Goal: Task Accomplishment & Management: Complete application form

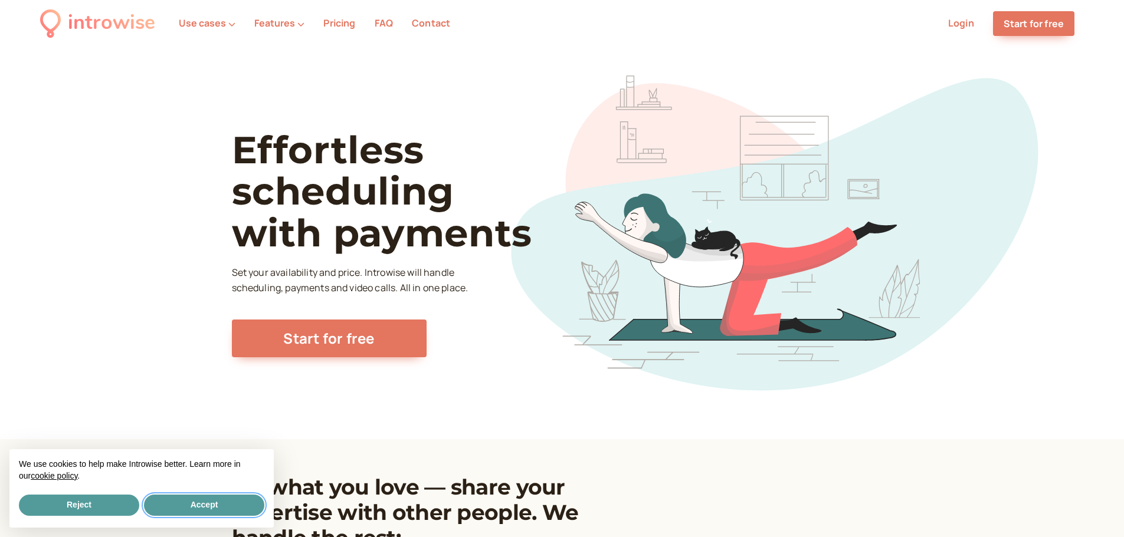
click at [200, 508] on button "Accept" at bounding box center [204, 505] width 120 height 21
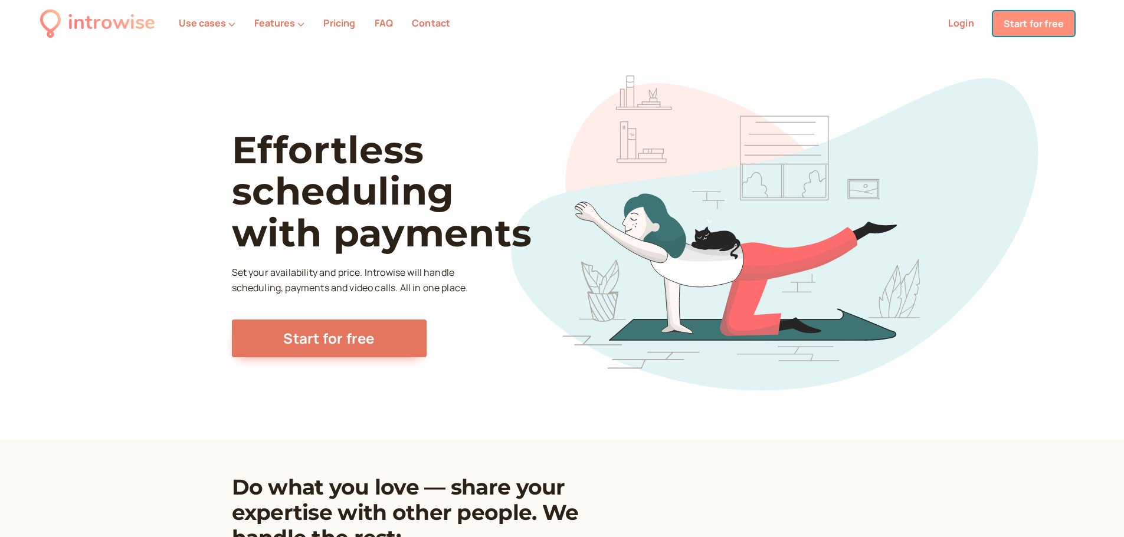
click at [1016, 24] on link "Start for free" at bounding box center [1033, 23] width 81 height 25
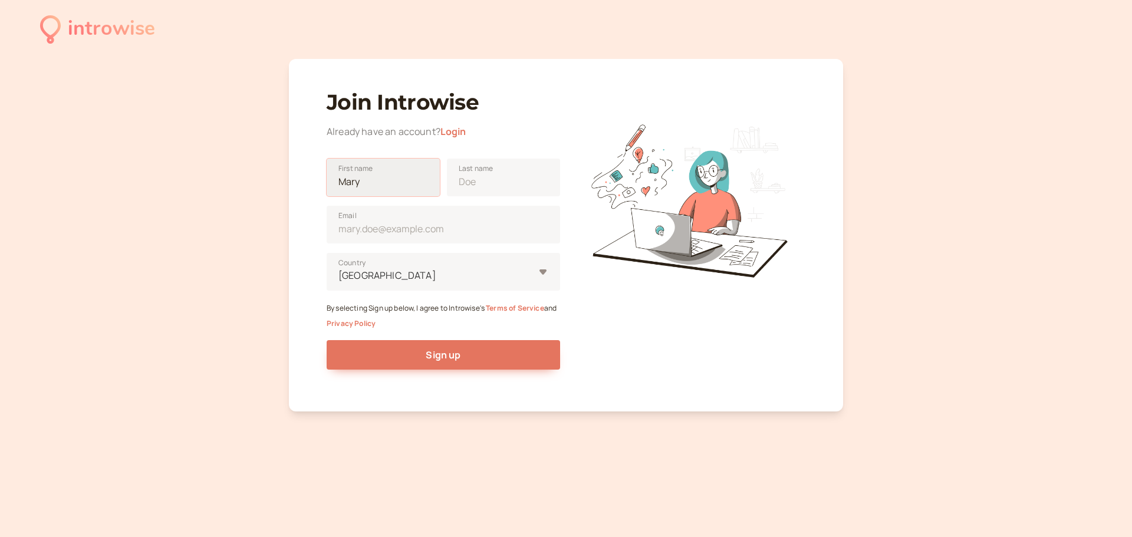
click at [402, 189] on input "First name" at bounding box center [383, 178] width 113 height 38
type input "[PERSON_NAME]"
type input "Italia"
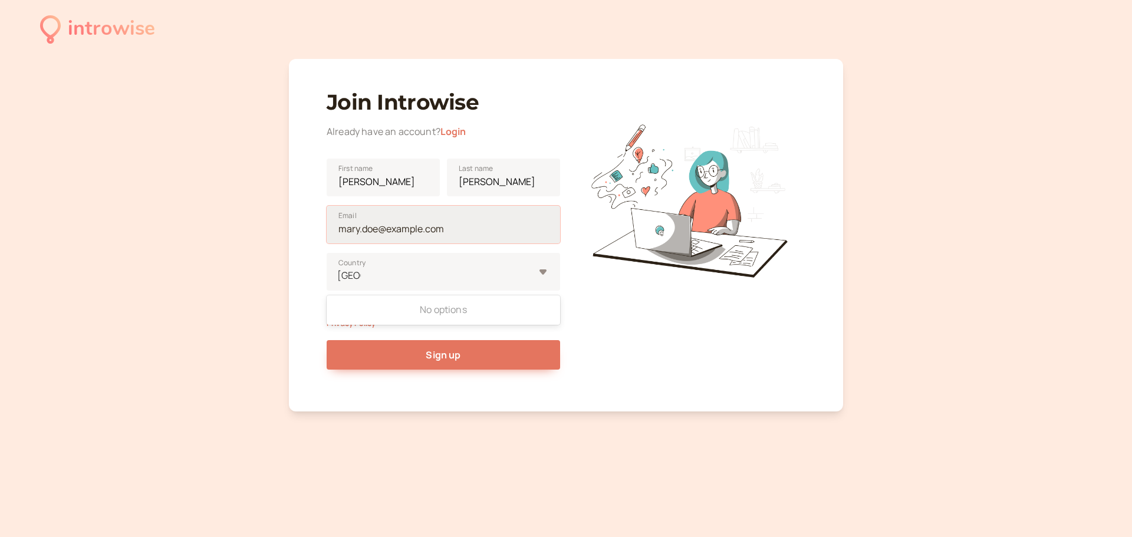
click at [428, 229] on input "Email" at bounding box center [444, 225] width 234 height 38
type input "[EMAIL_ADDRESS][DOMAIN_NAME]"
click at [433, 268] on div "Italia" at bounding box center [435, 276] width 197 height 16
click at [361, 269] on input "Italia" at bounding box center [349, 276] width 24 height 14
click at [434, 314] on div "No options" at bounding box center [444, 310] width 234 height 25
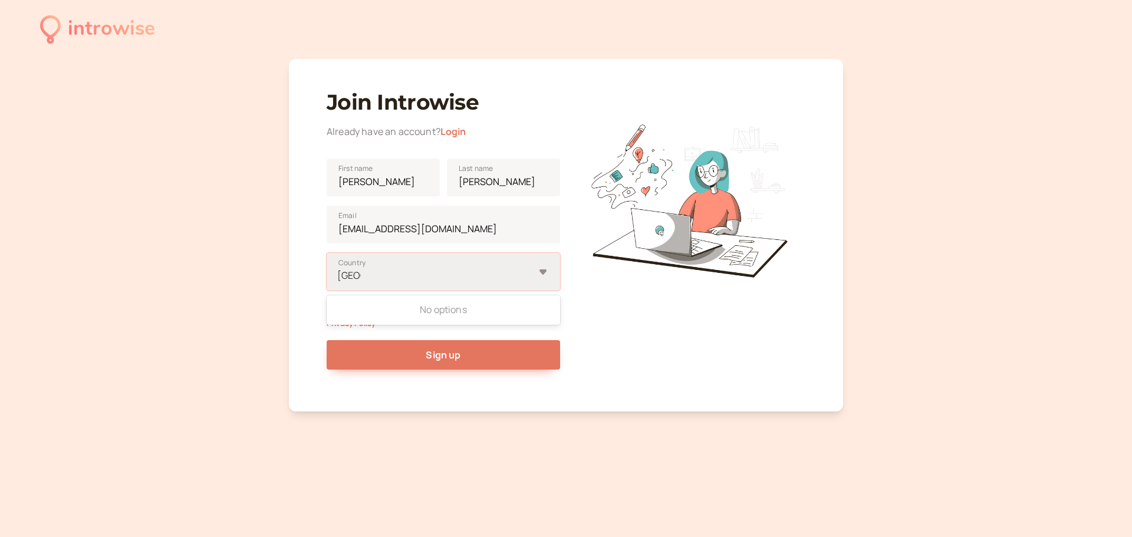
click at [361, 283] on input "Italia" at bounding box center [349, 276] width 24 height 14
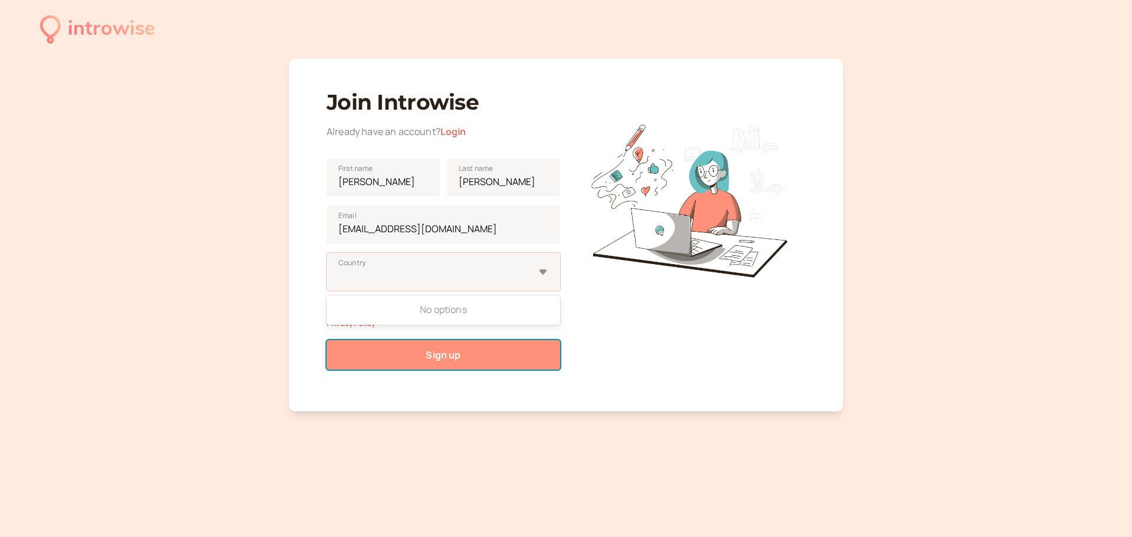
click at [500, 356] on button "Sign up" at bounding box center [444, 354] width 234 height 29
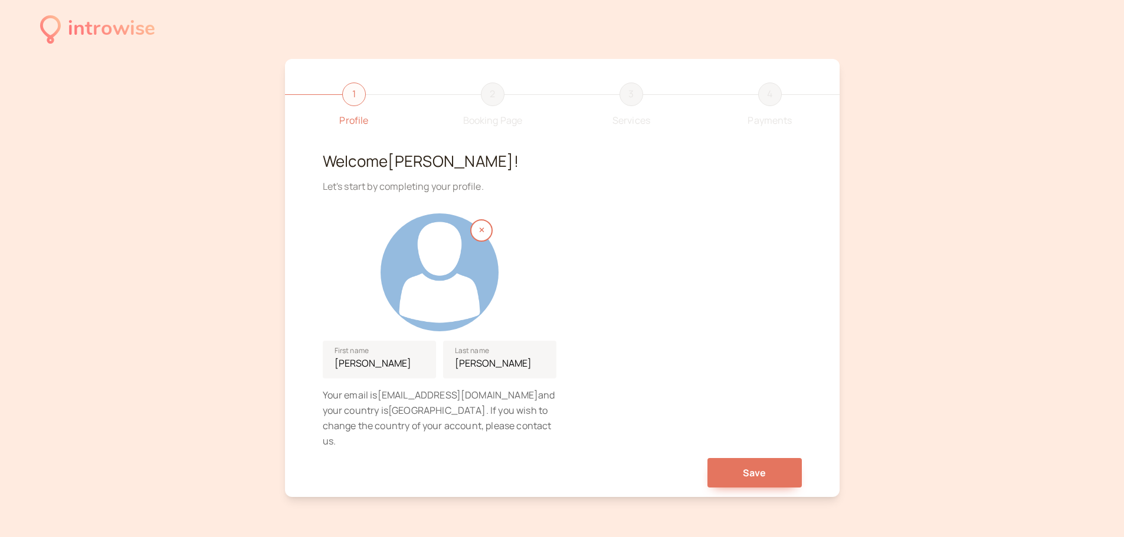
click at [467, 280] on div at bounding box center [439, 273] width 118 height 118
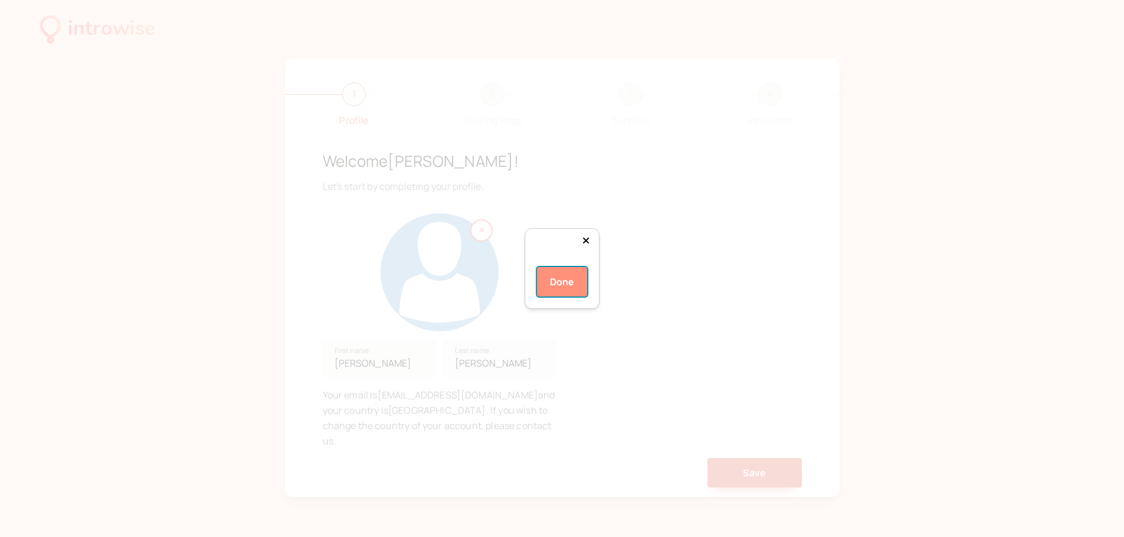
click at [555, 297] on button "Done" at bounding box center [562, 281] width 51 height 29
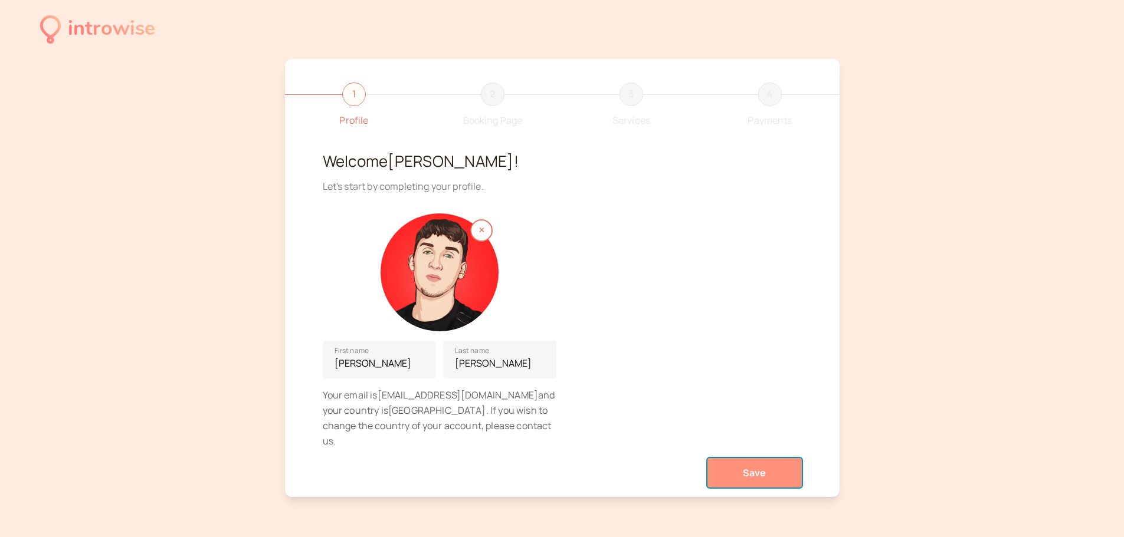
click at [727, 458] on button "Save" at bounding box center [754, 472] width 94 height 29
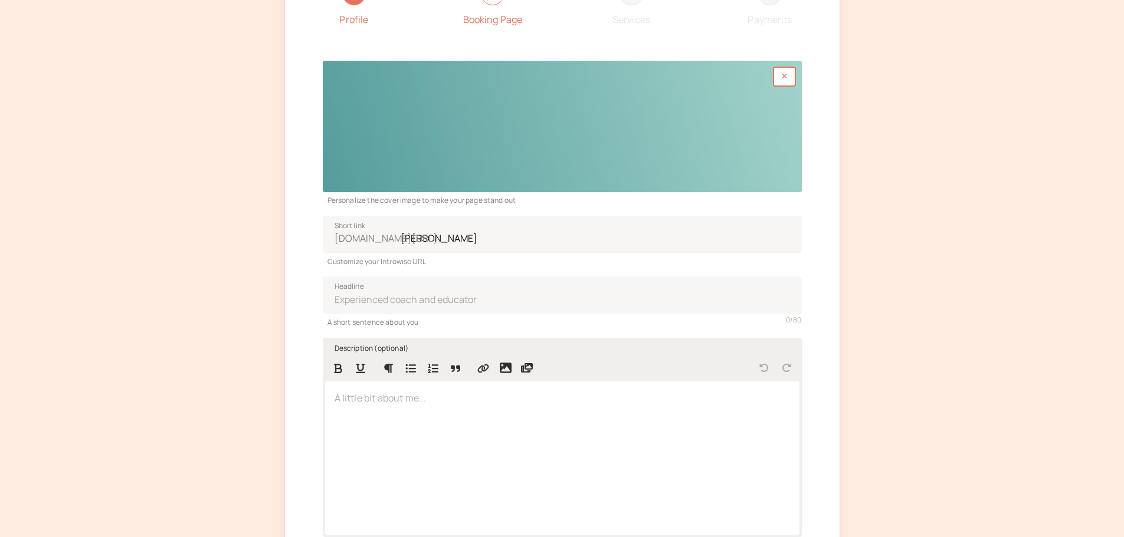
scroll to position [118, 0]
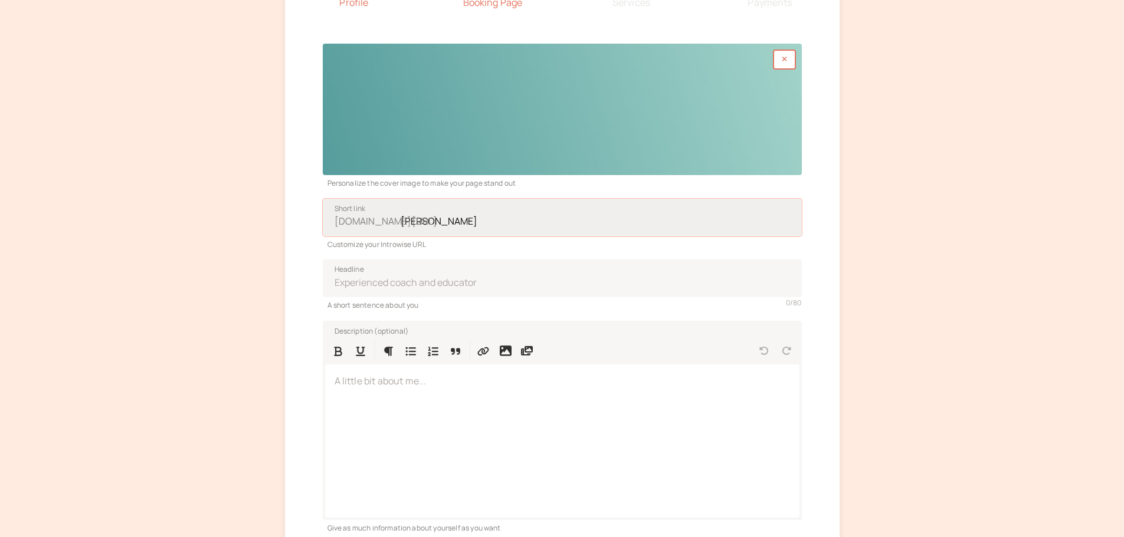
drag, startPoint x: 433, startPoint y: 222, endPoint x: 546, endPoint y: 256, distance: 117.7
click at [433, 222] on input "[PERSON_NAME]" at bounding box center [562, 218] width 479 height 38
type input "angelopalmisano"
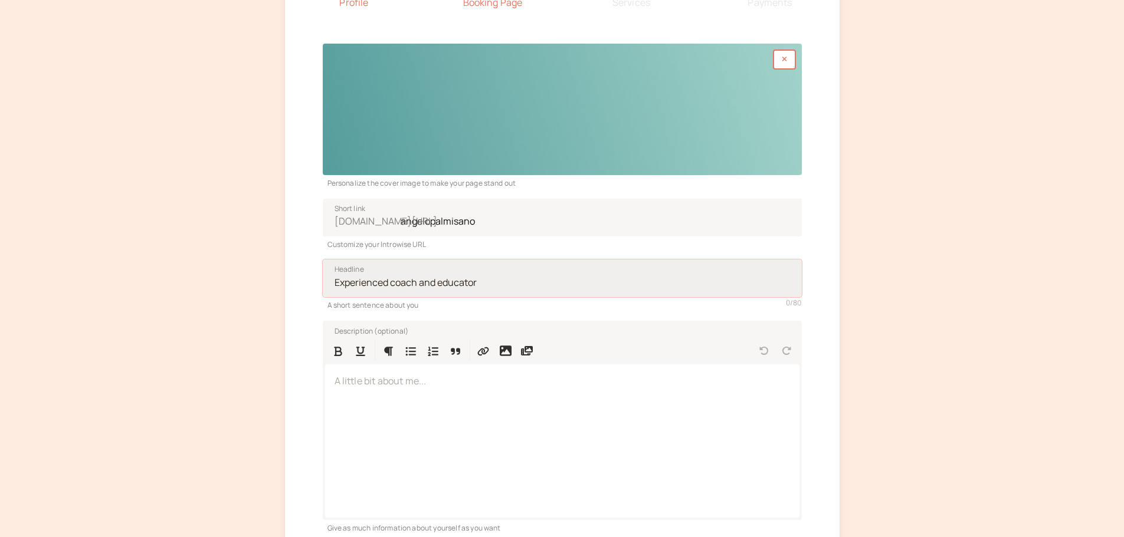
click at [599, 272] on input "Headline" at bounding box center [562, 279] width 479 height 38
click at [546, 241] on div "Customize your Introwise URL" at bounding box center [562, 244] width 479 height 14
click at [557, 271] on input "Headline" at bounding box center [562, 279] width 479 height 38
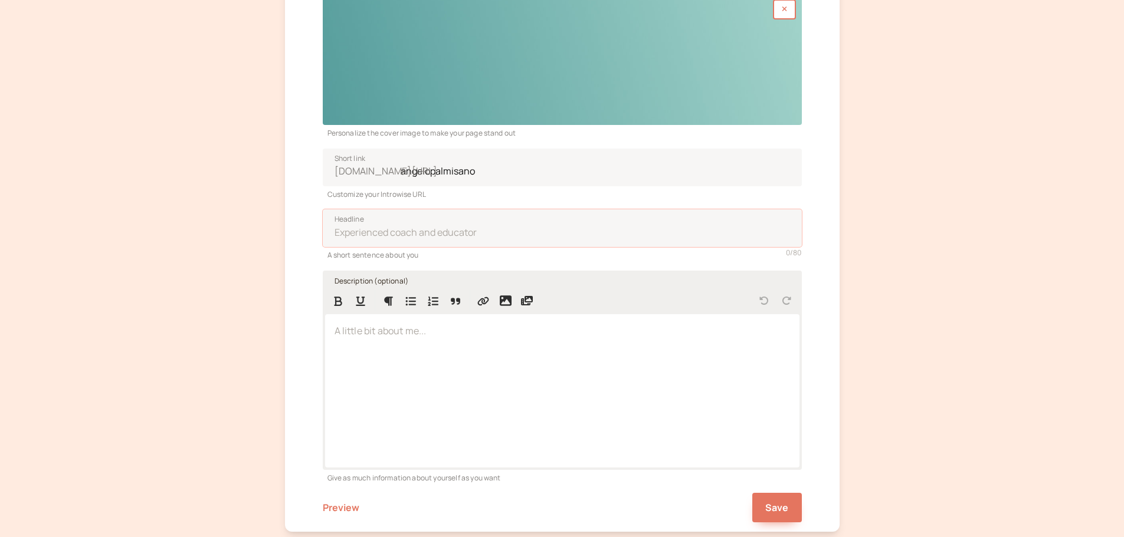
scroll to position [177, 0]
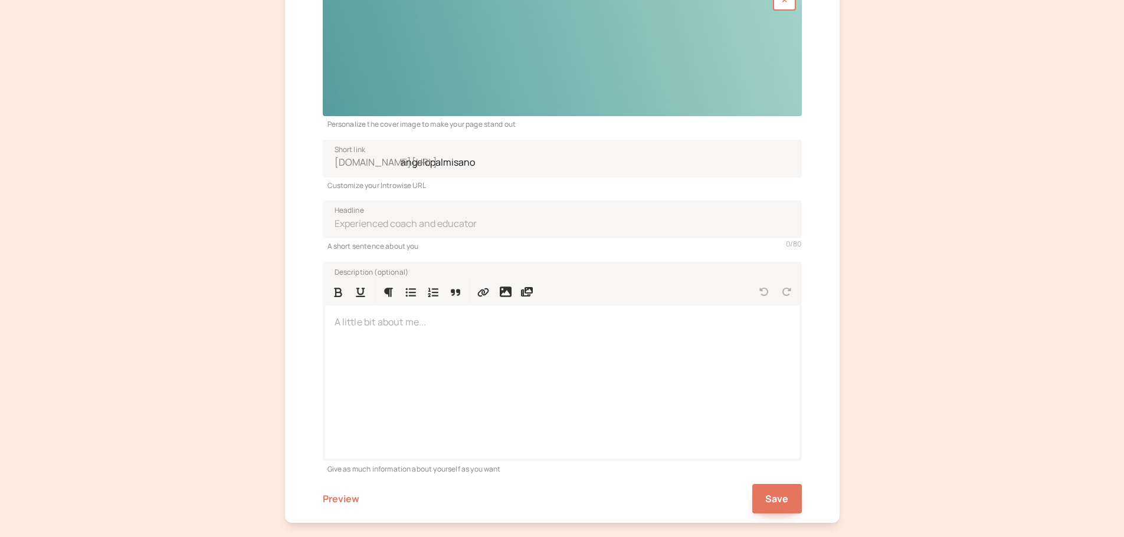
click at [493, 253] on div "Description (optional) A little bit about me... Give as much information about …" at bounding box center [562, 363] width 479 height 223
click at [483, 229] on input "Headline" at bounding box center [562, 220] width 479 height 38
click at [478, 232] on input "Headline" at bounding box center [562, 220] width 479 height 38
click at [468, 221] on input "Headline" at bounding box center [562, 220] width 479 height 38
drag, startPoint x: 417, startPoint y: 221, endPoint x: 337, endPoint y: 213, distance: 80.0
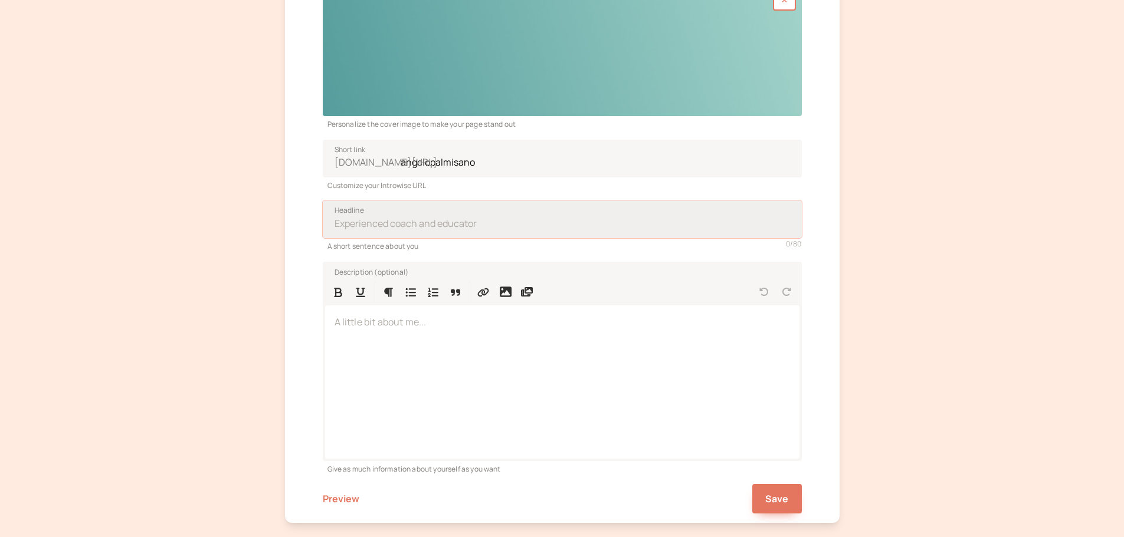
click at [329, 214] on input "Headline" at bounding box center [562, 220] width 479 height 38
click at [441, 223] on input "Headline" at bounding box center [562, 220] width 479 height 38
type input "COACHING ONLINE"
click at [766, 484] on div "Save Preview" at bounding box center [562, 494] width 479 height 39
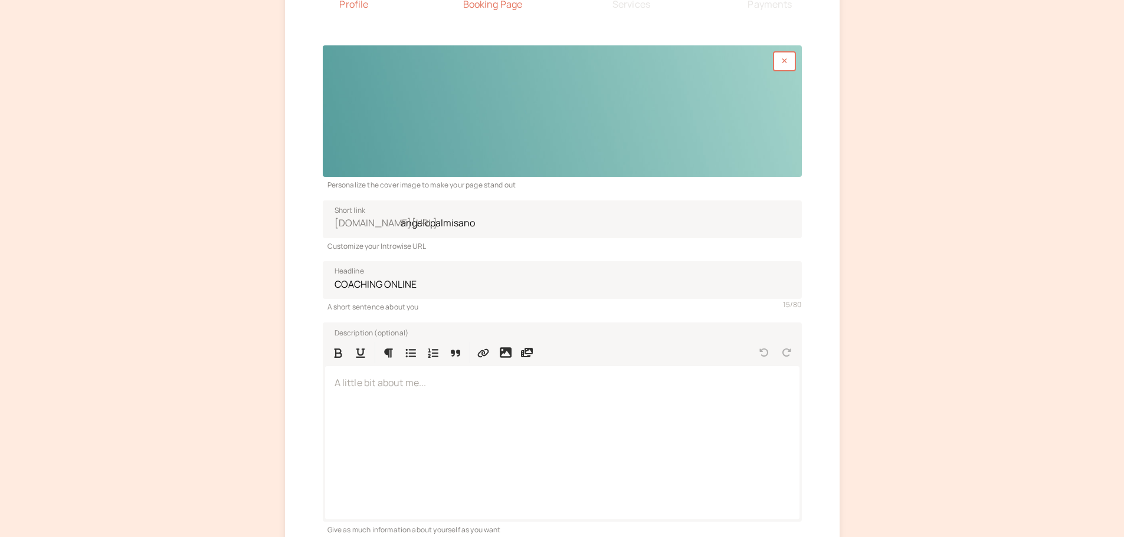
scroll to position [118, 0]
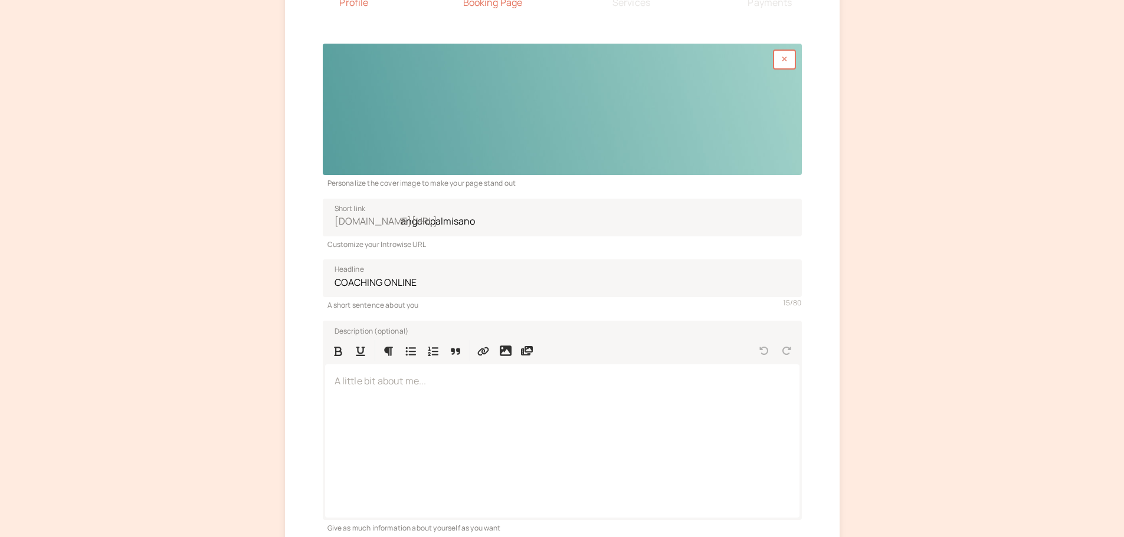
click at [523, 130] on div at bounding box center [562, 110] width 479 height 132
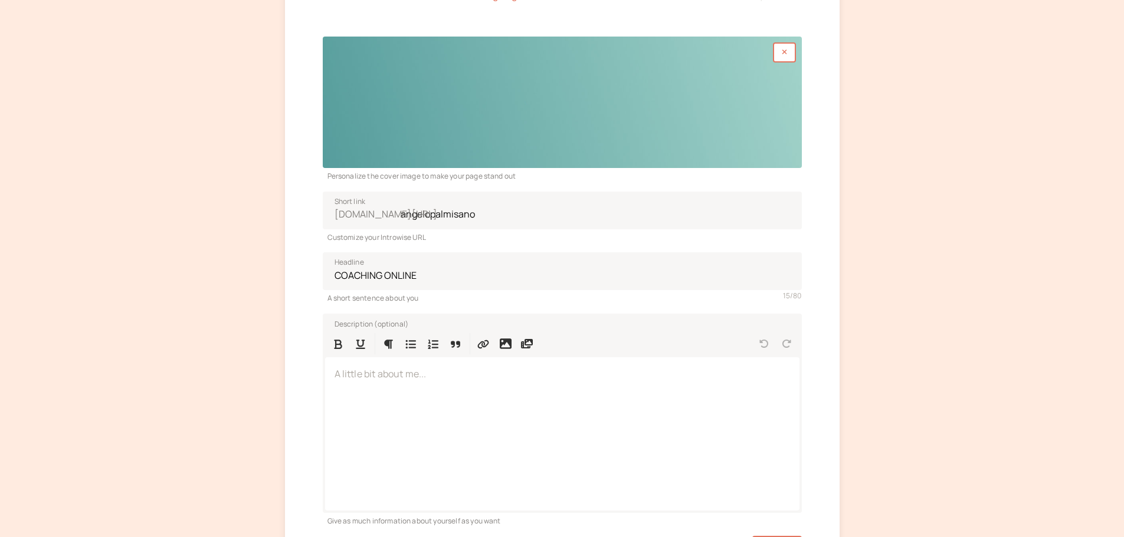
scroll to position [236, 0]
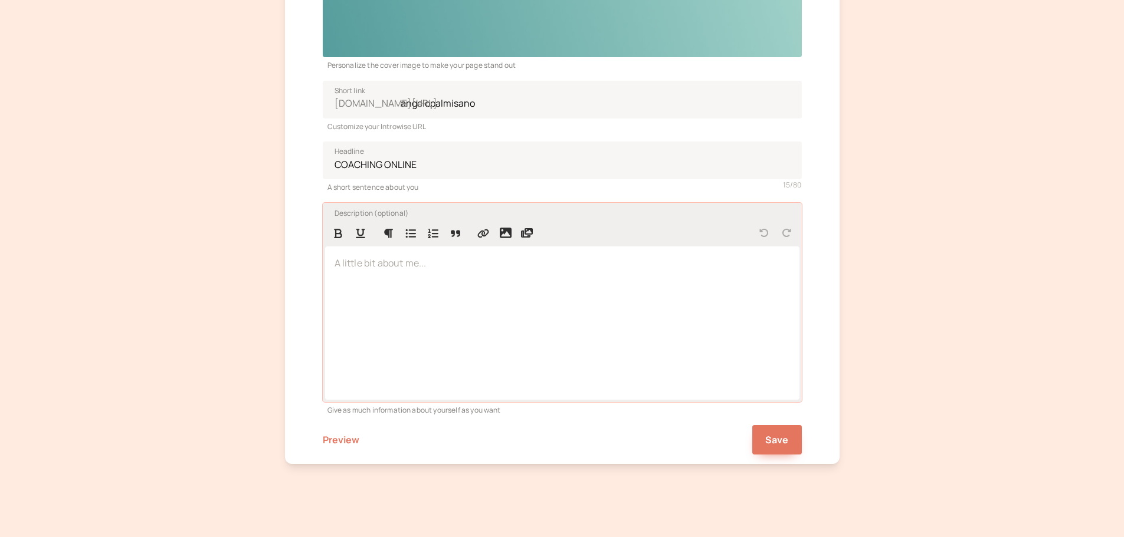
drag, startPoint x: 482, startPoint y: 305, endPoint x: 503, endPoint y: 307, distance: 21.3
click at [482, 304] on div at bounding box center [562, 323] width 474 height 153
click at [806, 449] on div "Profile 2 Booking Page 3 Services 4 Payments Personalize the cover image to mak…" at bounding box center [562, 143] width 554 height 641
click at [789, 441] on button "Save" at bounding box center [777, 439] width 50 height 29
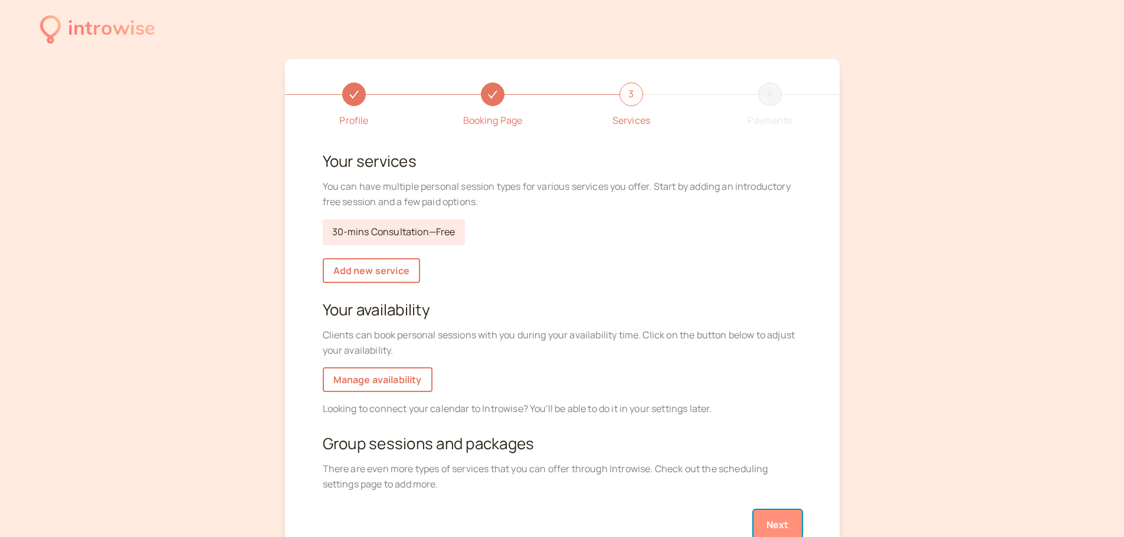
click at [759, 526] on button "Next" at bounding box center [777, 524] width 48 height 29
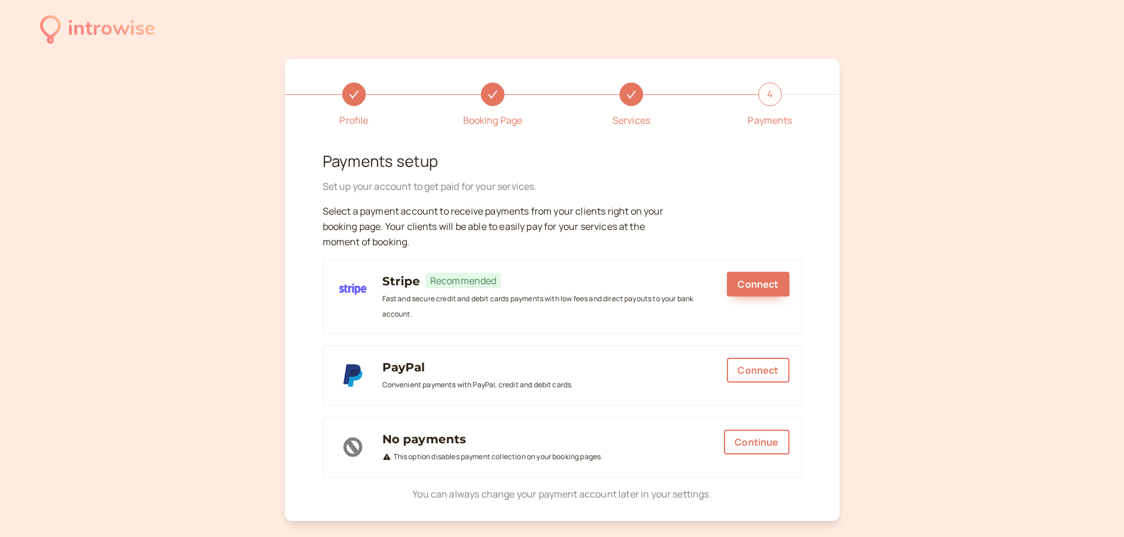
scroll to position [59, 0]
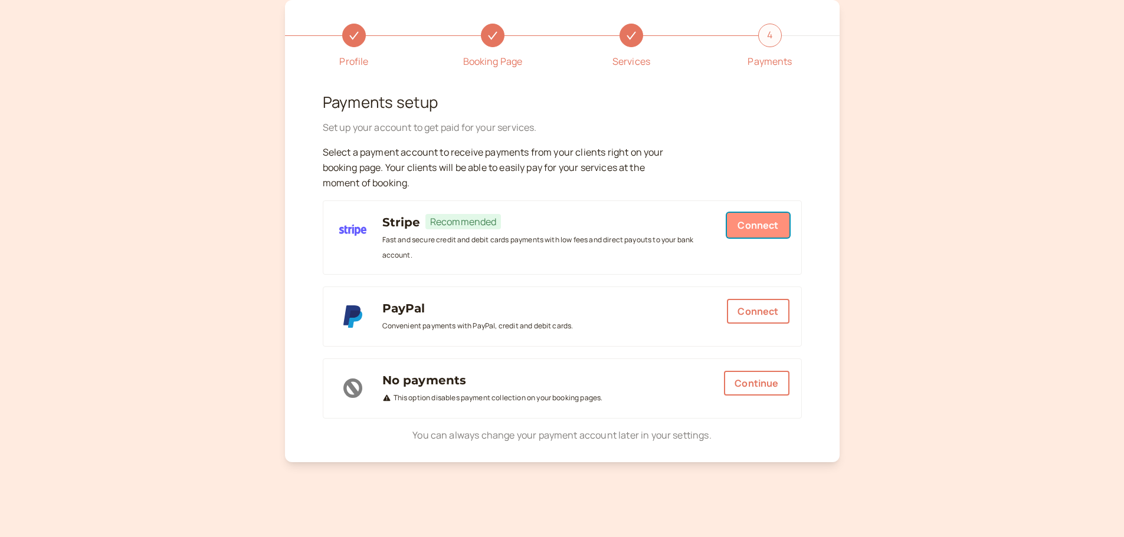
click at [738, 232] on button "Connect" at bounding box center [758, 225] width 62 height 25
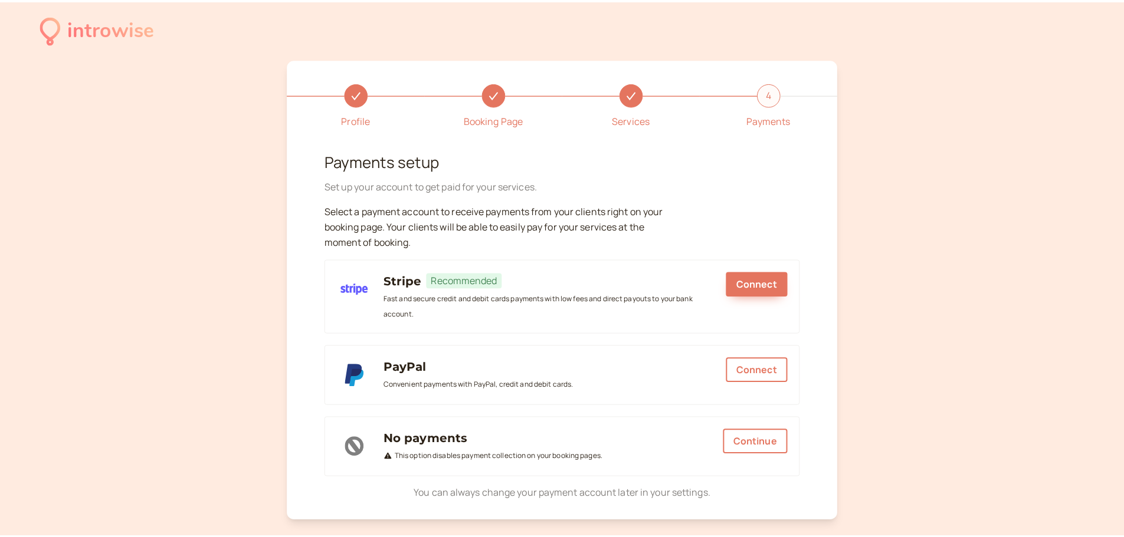
scroll to position [59, 0]
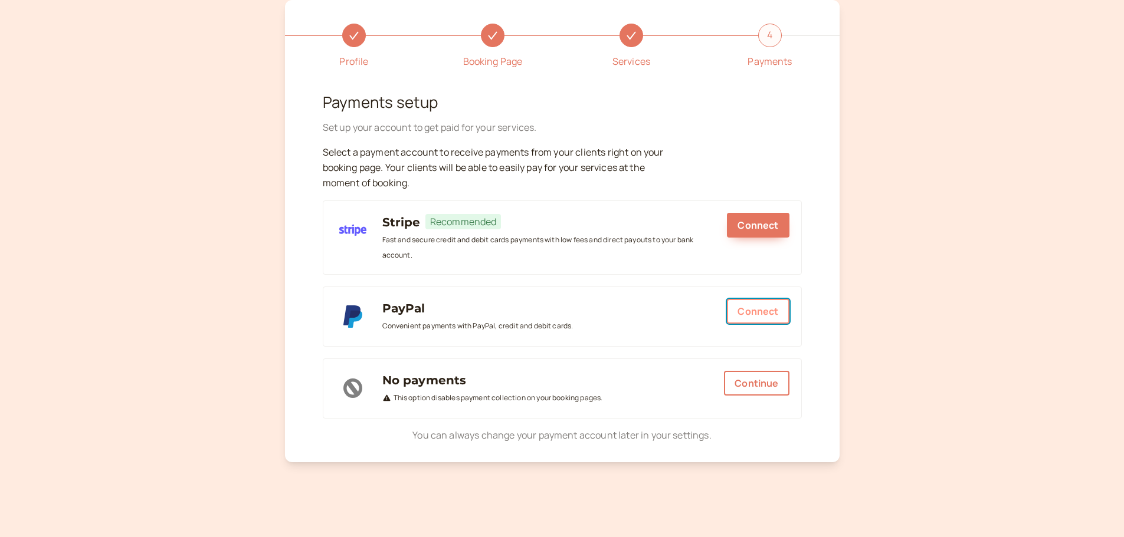
click at [770, 320] on button "Connect" at bounding box center [758, 311] width 62 height 25
